Goal: Navigation & Orientation: Find specific page/section

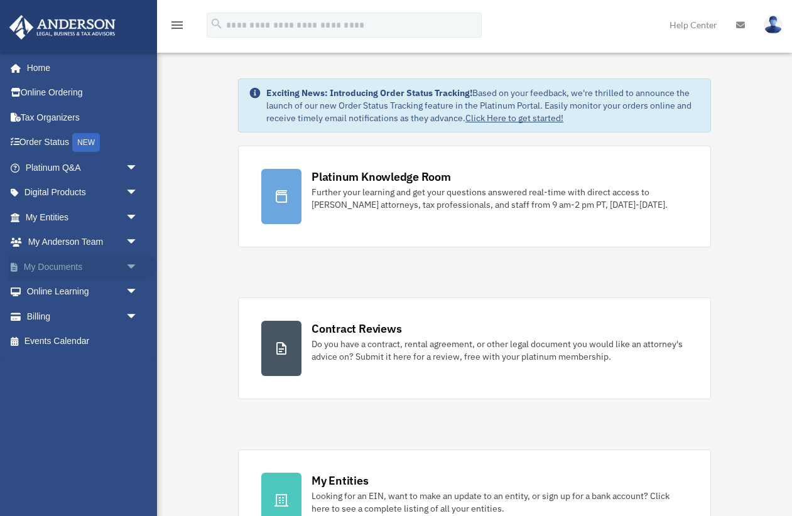
click at [132, 263] on span "arrow_drop_down" at bounding box center [138, 267] width 25 height 26
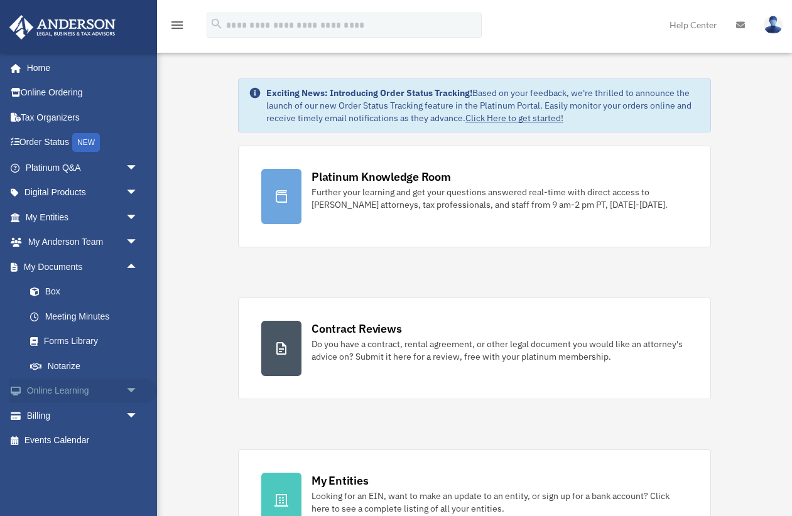
click at [131, 386] on span "arrow_drop_down" at bounding box center [138, 391] width 25 height 26
click at [68, 436] on link "Video Training" at bounding box center [87, 440] width 139 height 25
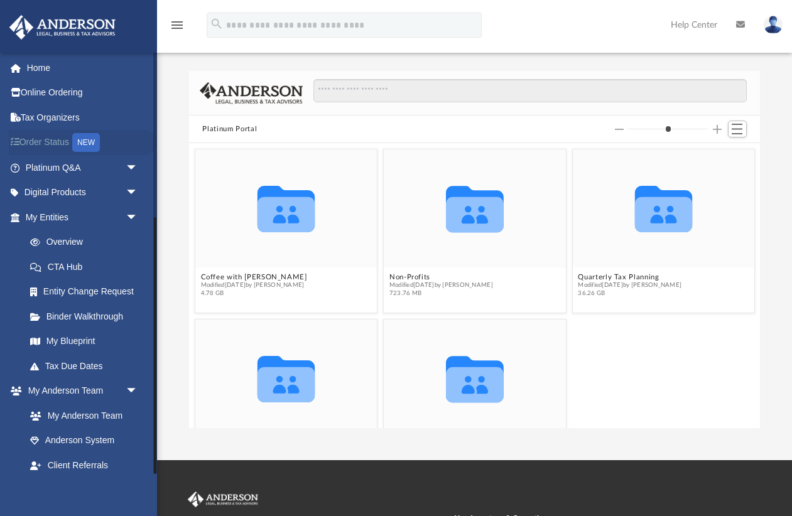
scroll to position [168, 0]
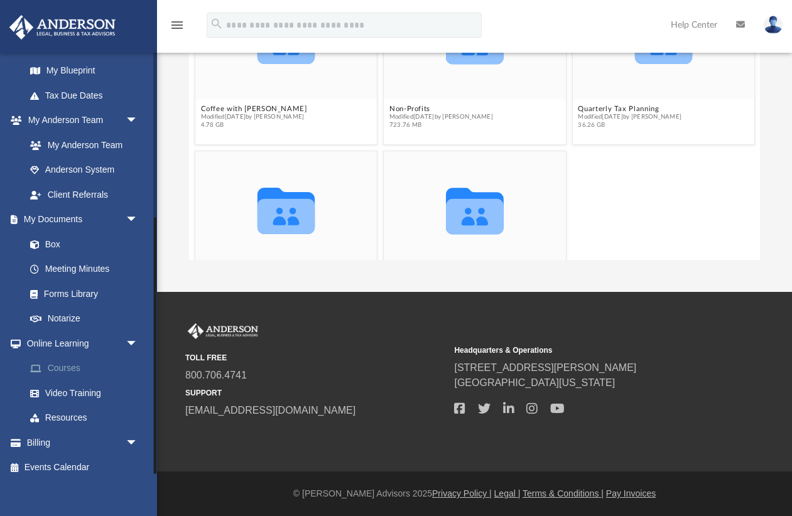
click at [63, 361] on link "Courses" at bounding box center [87, 368] width 139 height 25
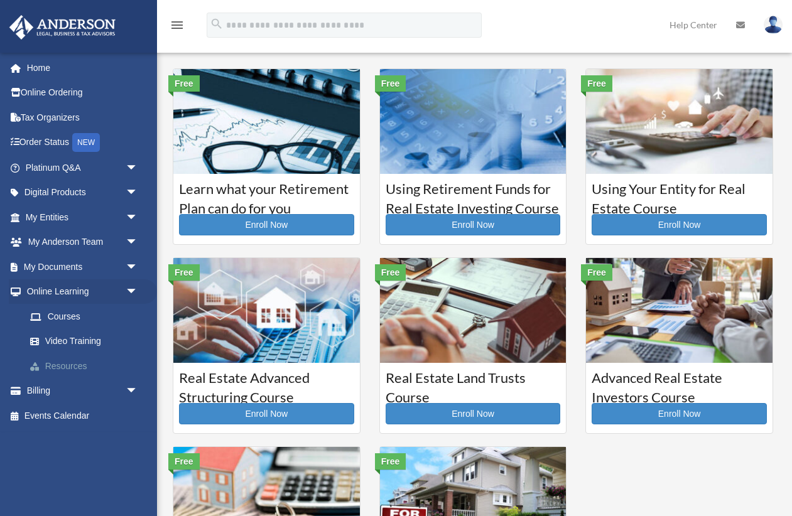
click at [64, 362] on link "Resources" at bounding box center [87, 365] width 139 height 25
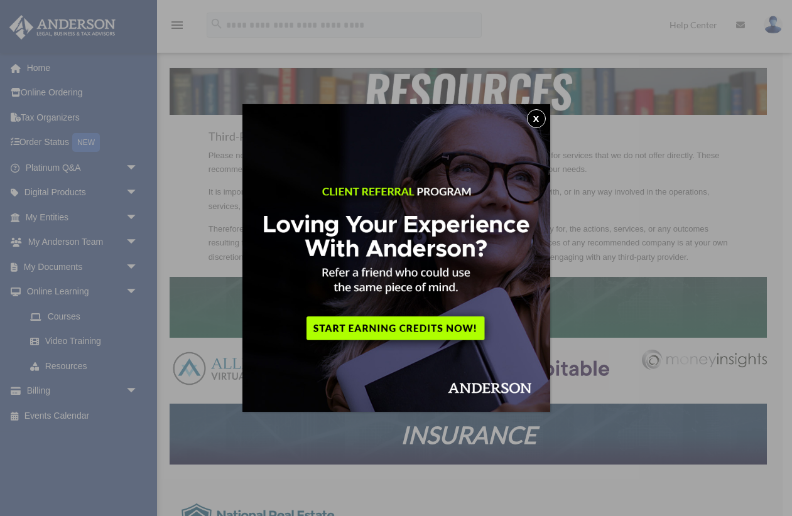
click at [535, 117] on button "x" at bounding box center [536, 118] width 19 height 19
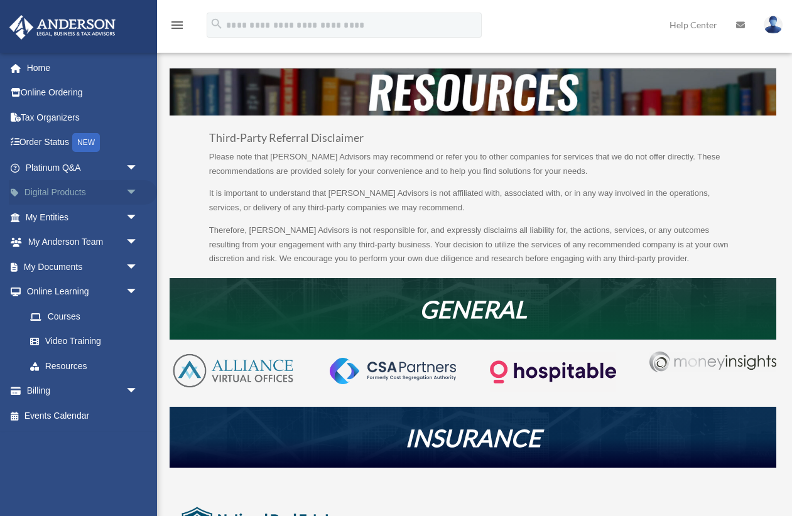
click at [131, 190] on span "arrow_drop_down" at bounding box center [138, 193] width 25 height 26
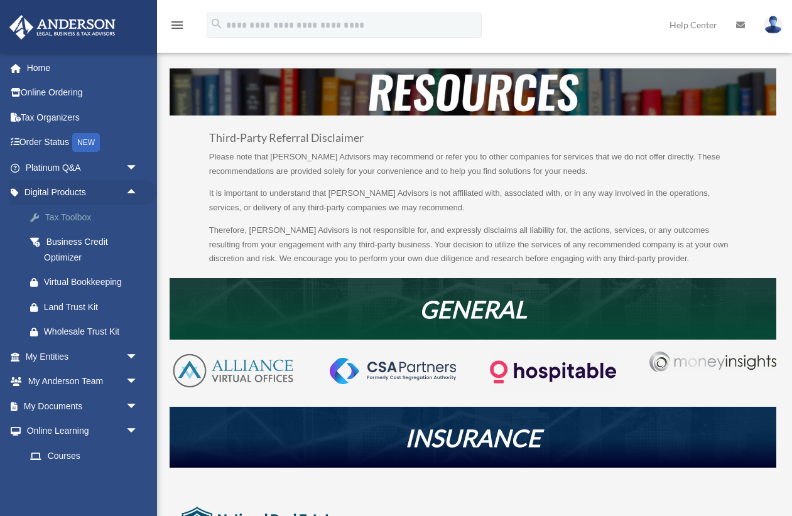
click at [80, 214] on div "Tax Toolbox" at bounding box center [92, 218] width 97 height 16
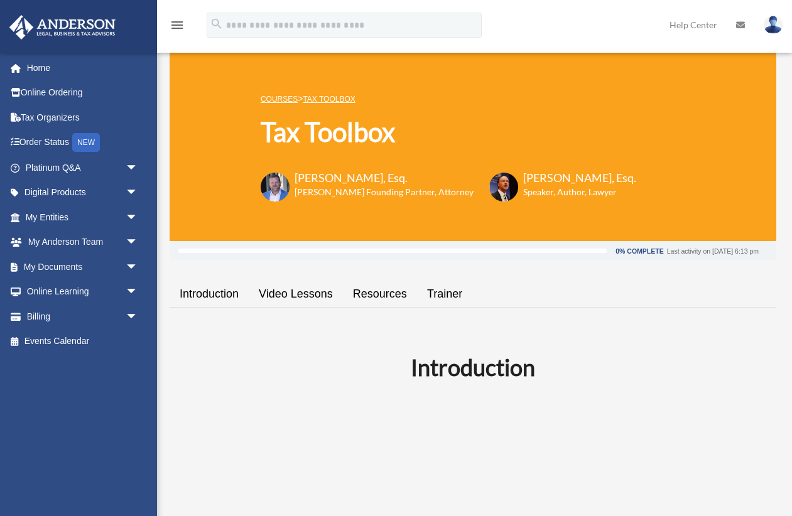
click at [287, 295] on link "Video Lessons" at bounding box center [296, 294] width 94 height 36
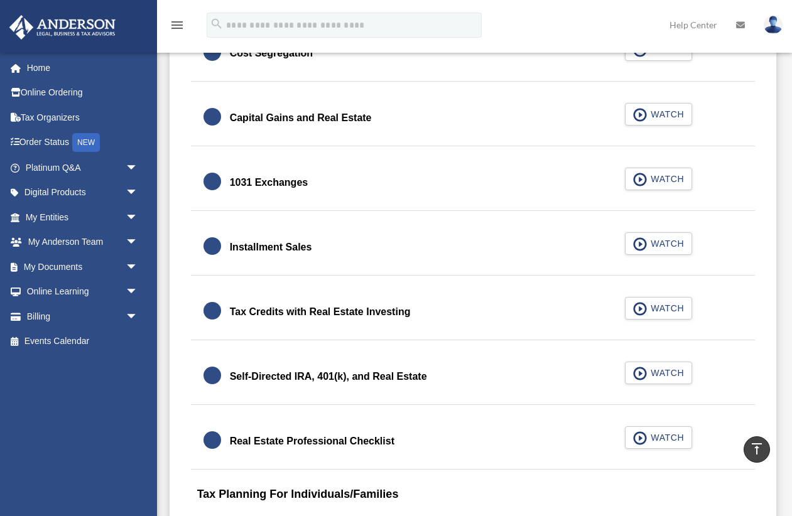
scroll to position [1403, 0]
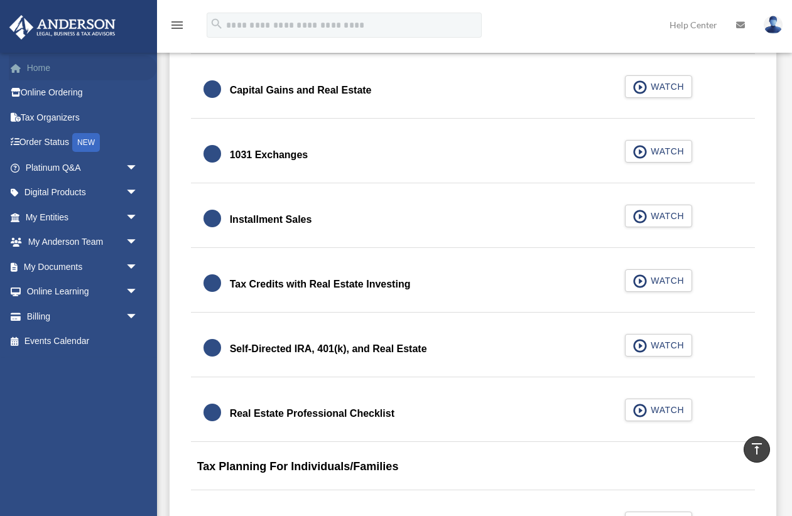
click at [35, 68] on link "Home" at bounding box center [83, 67] width 148 height 25
click at [36, 68] on link "Home" at bounding box center [83, 67] width 148 height 25
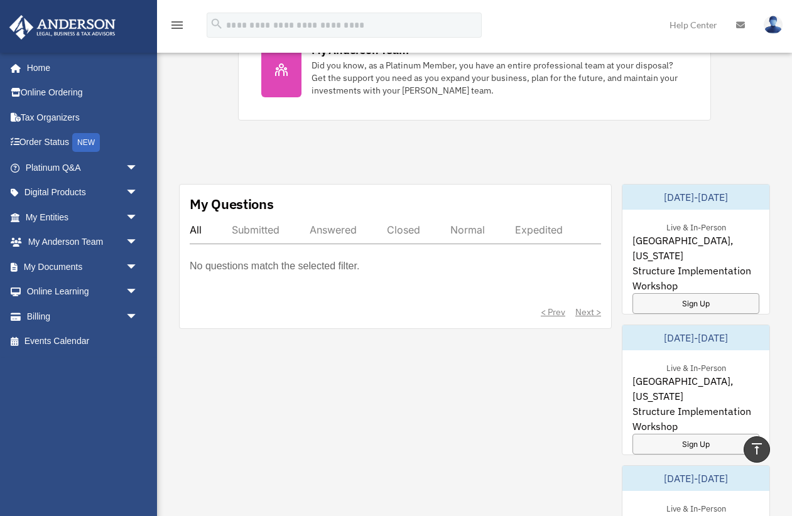
scroll to position [582, 0]
